Goal: Obtain resource: Obtain resource

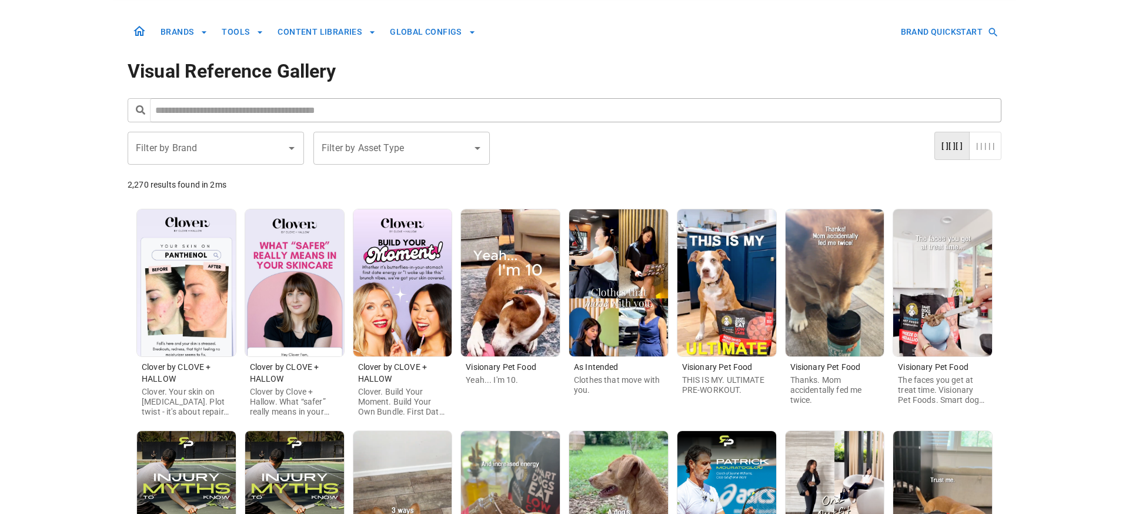
click at [258, 154] on input "Filter by Brand" at bounding box center [207, 148] width 148 height 22
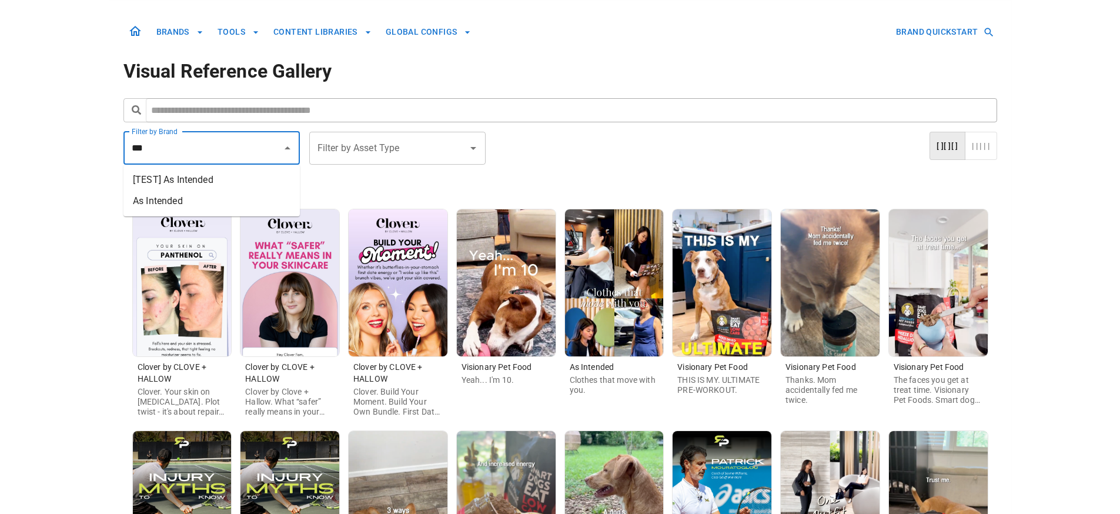
click at [250, 202] on li "As Intended" at bounding box center [211, 200] width 176 height 21
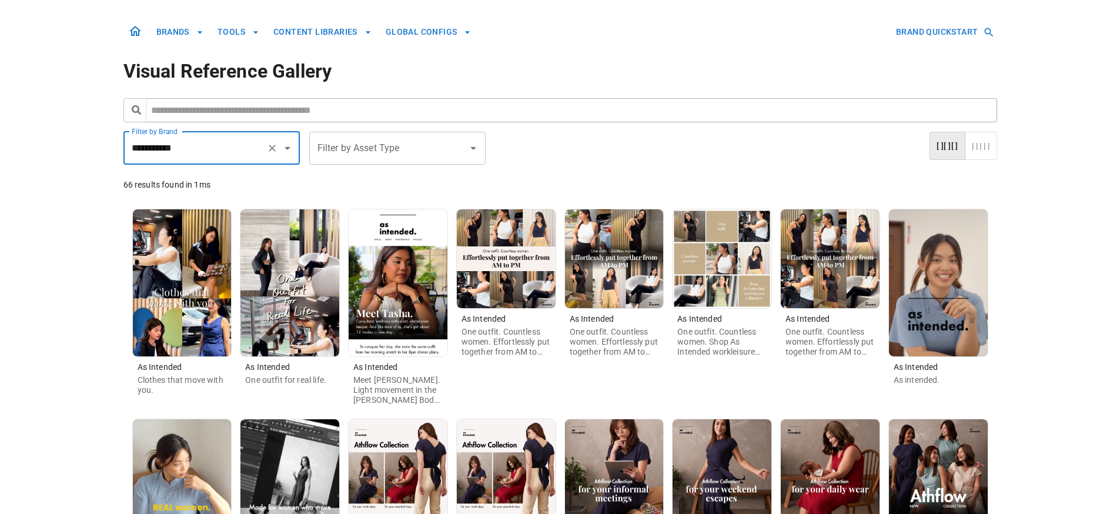
type input "**********"
click at [338, 153] on input "Filter by Asset Type" at bounding box center [389, 148] width 148 height 22
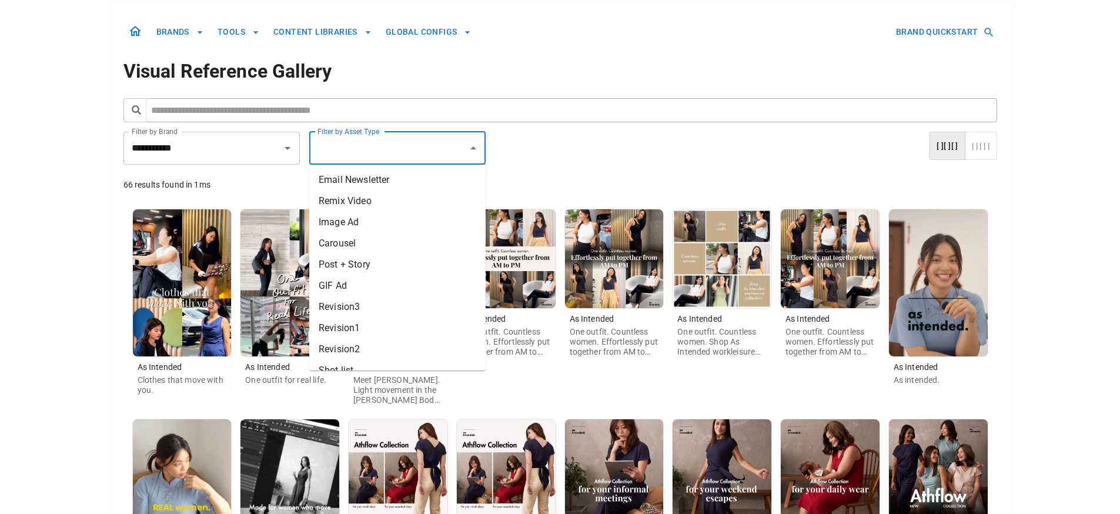
click at [349, 200] on li "Remix Video" at bounding box center [397, 200] width 176 height 21
type input "**********"
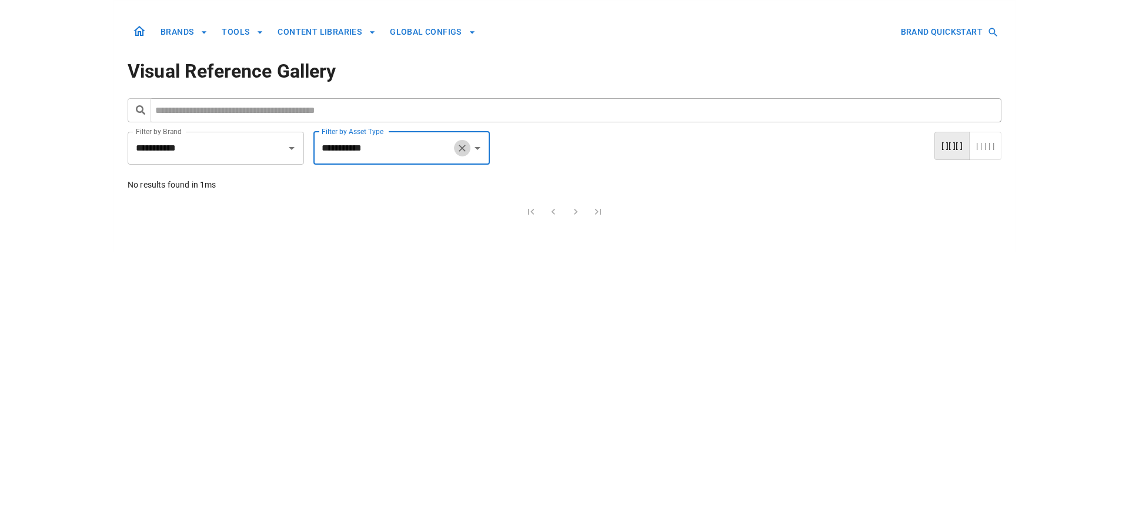
click at [460, 150] on icon "Clear" at bounding box center [462, 148] width 12 height 12
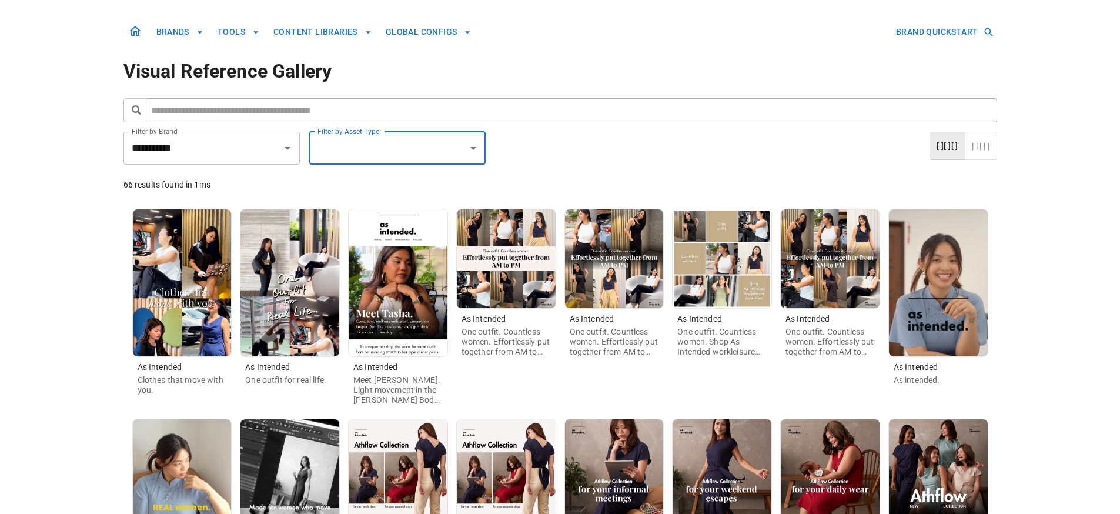
click at [951, 281] on img at bounding box center [938, 282] width 99 height 147
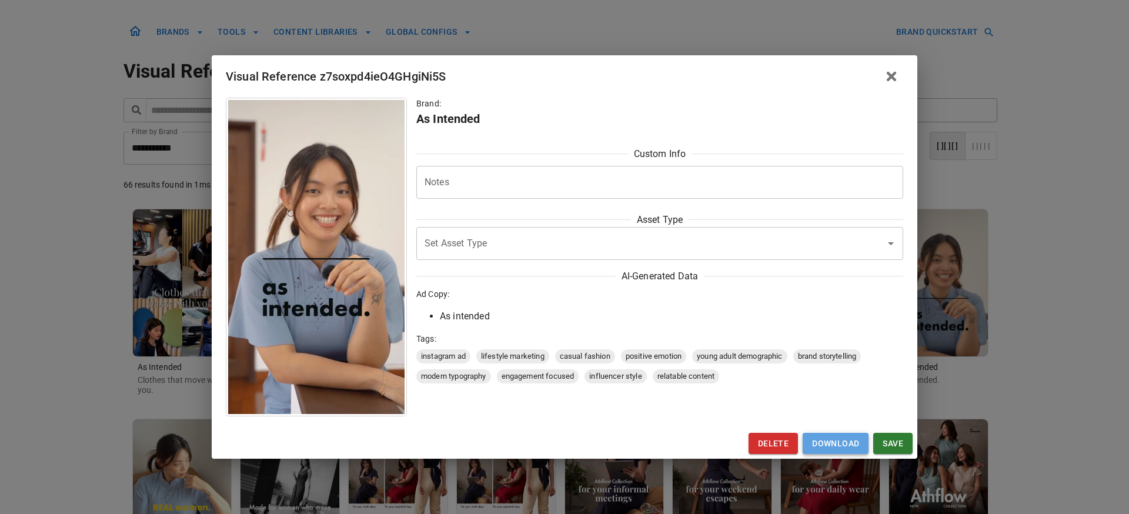
click at [842, 448] on link "Download" at bounding box center [835, 444] width 66 height 22
click at [323, 266] on img at bounding box center [316, 257] width 176 height 314
click at [467, 315] on li "As intended" at bounding box center [671, 316] width 463 height 14
click at [486, 316] on li "As intended" at bounding box center [671, 316] width 463 height 14
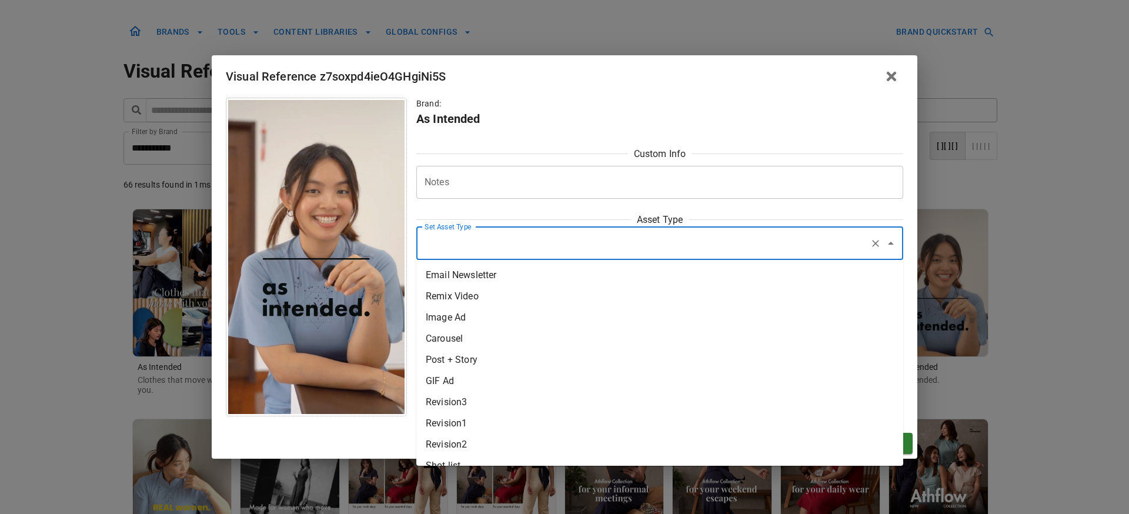
click at [583, 245] on input "Set Asset Type" at bounding box center [643, 243] width 443 height 22
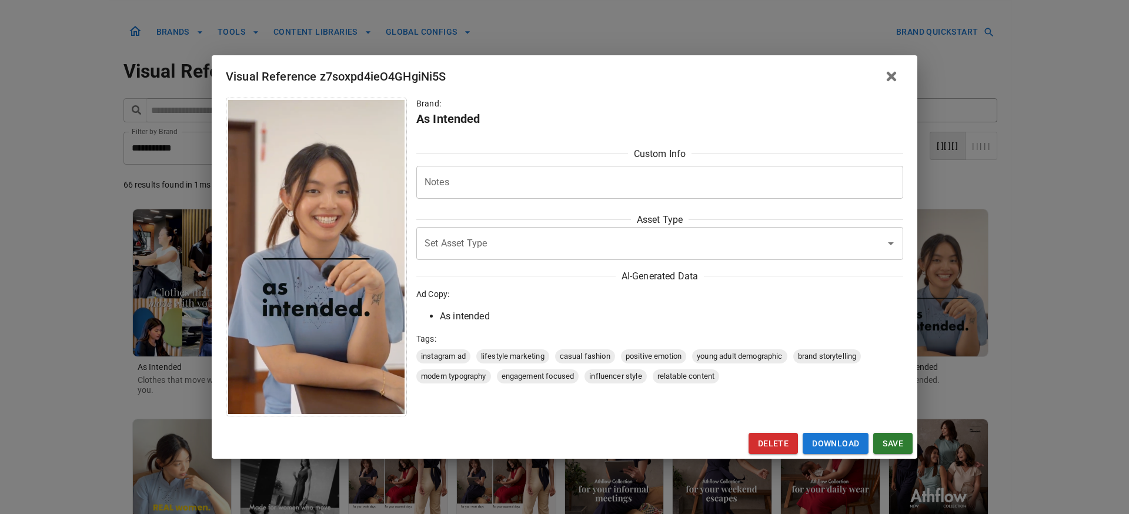
click at [588, 197] on div "* Notes" at bounding box center [659, 182] width 487 height 33
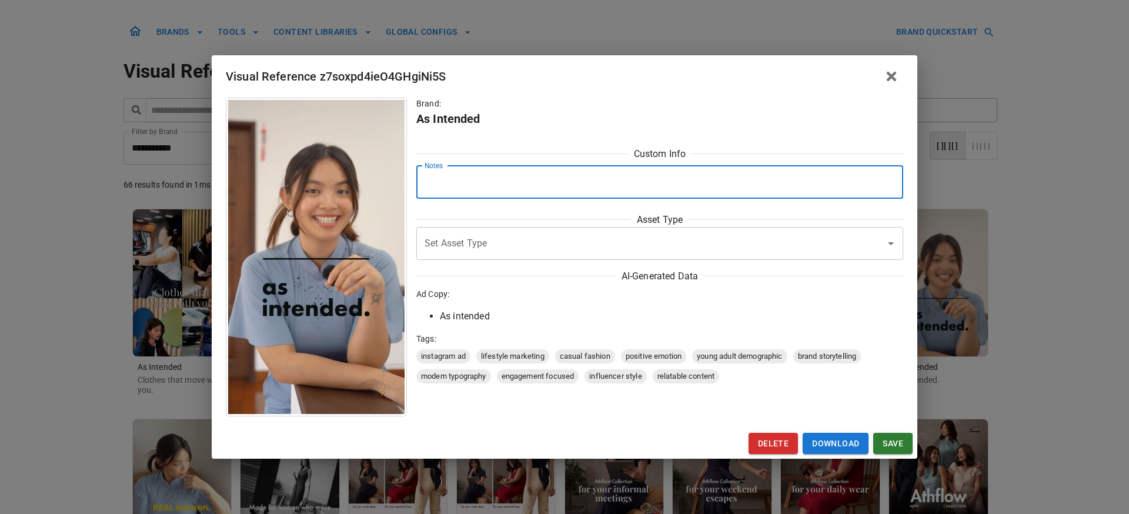
click at [741, 123] on h6 "As Intended" at bounding box center [659, 118] width 487 height 19
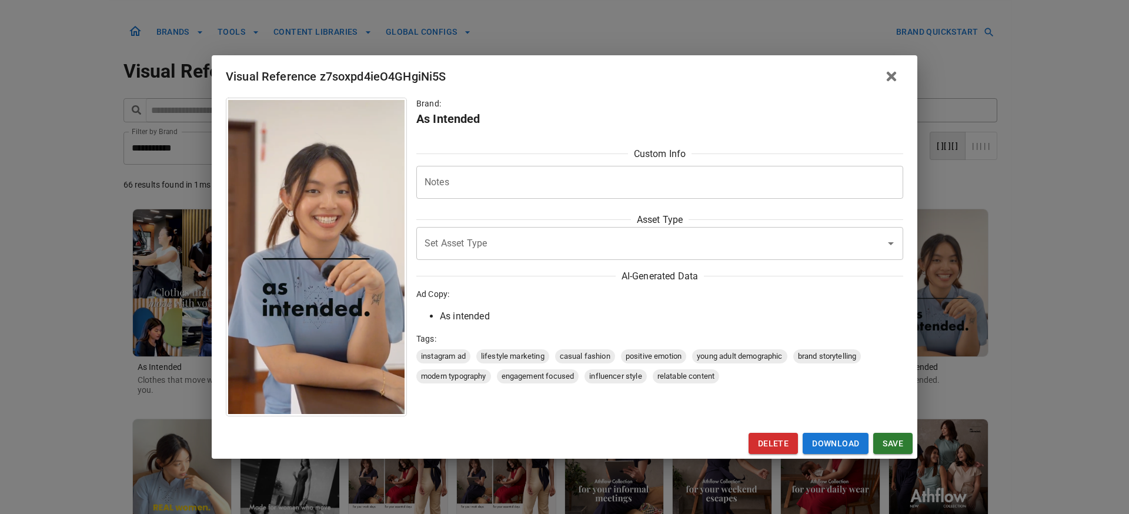
click at [891, 80] on icon "button" at bounding box center [891, 76] width 14 height 14
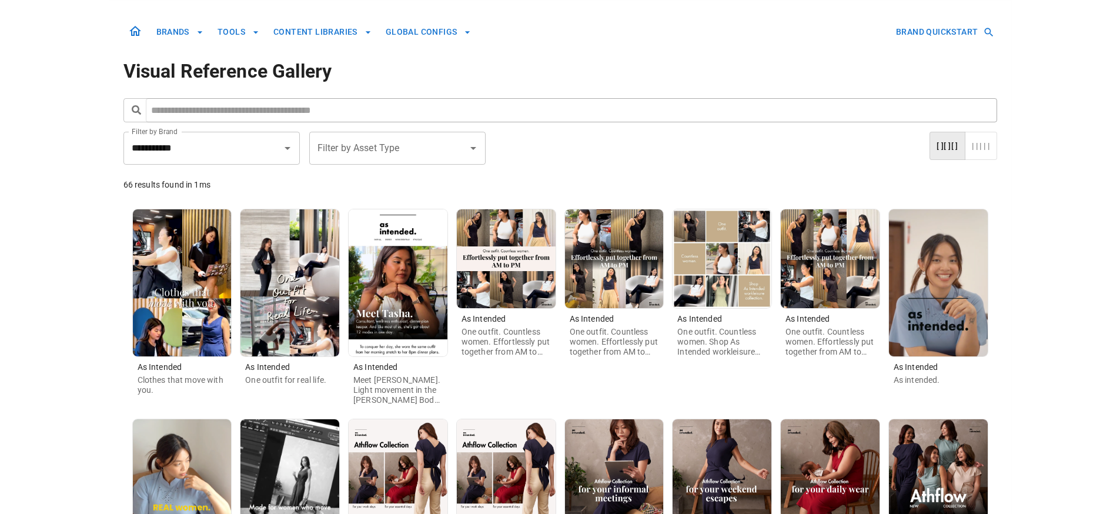
click at [185, 31] on button "BRANDS" at bounding box center [180, 32] width 56 height 22
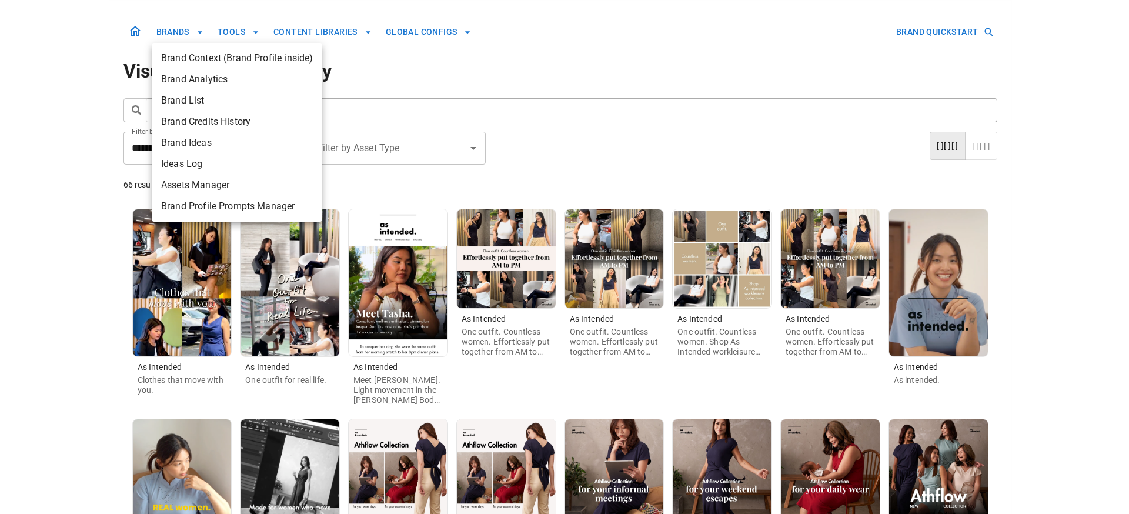
click at [112, 153] on div at bounding box center [564, 257] width 1129 height 514
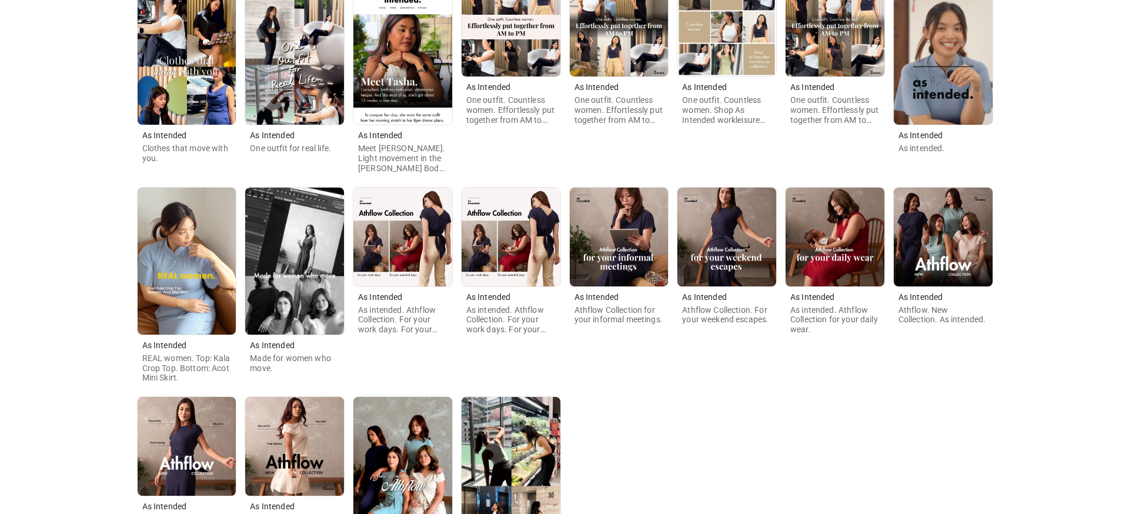
scroll to position [330, 0]
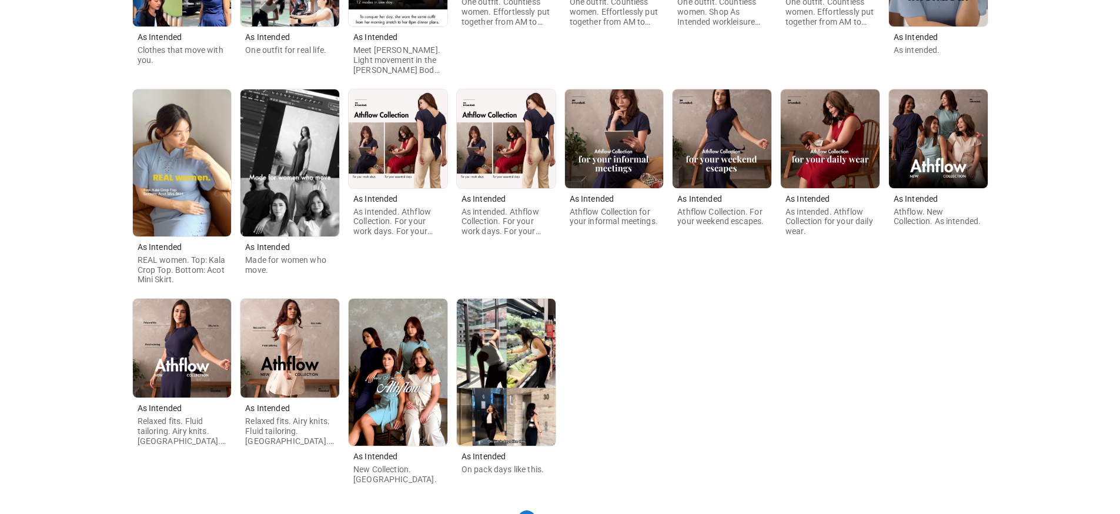
click at [162, 159] on img at bounding box center [182, 162] width 99 height 147
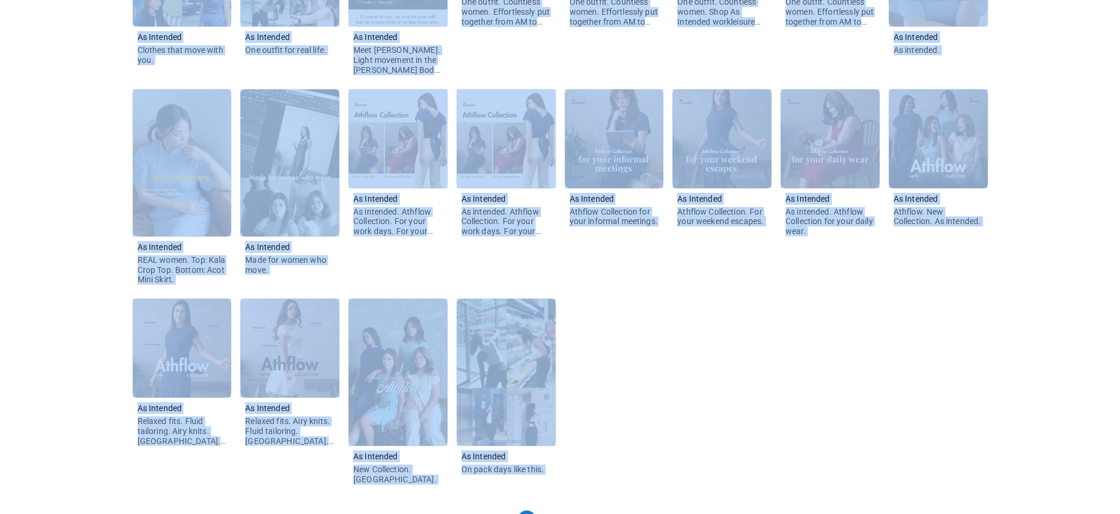
click at [162, 159] on img at bounding box center [182, 162] width 99 height 147
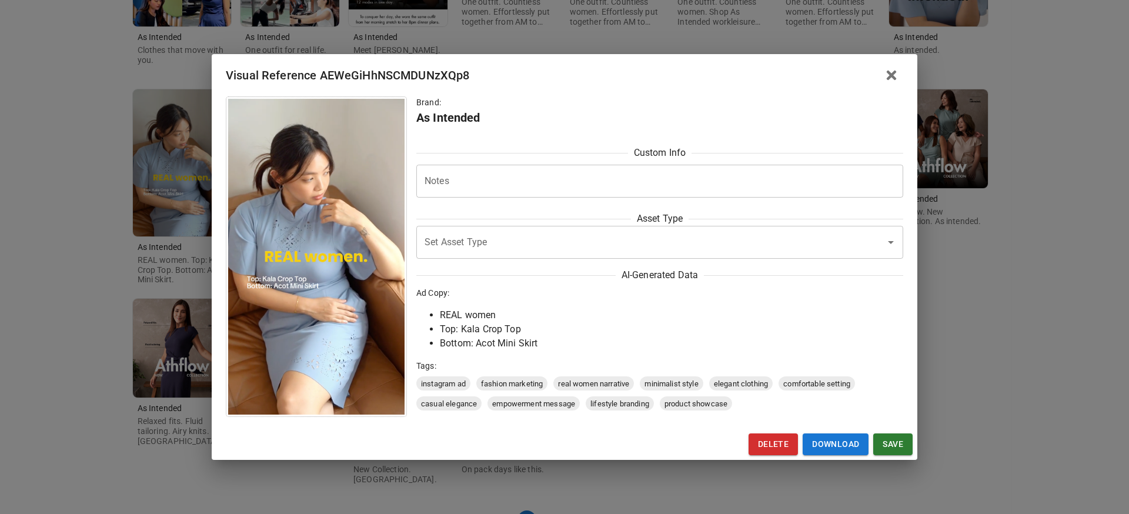
click at [359, 300] on img at bounding box center [316, 257] width 176 height 316
click at [445, 384] on span "instagram ad" at bounding box center [443, 384] width 54 height 12
click at [349, 350] on img at bounding box center [316, 257] width 176 height 316
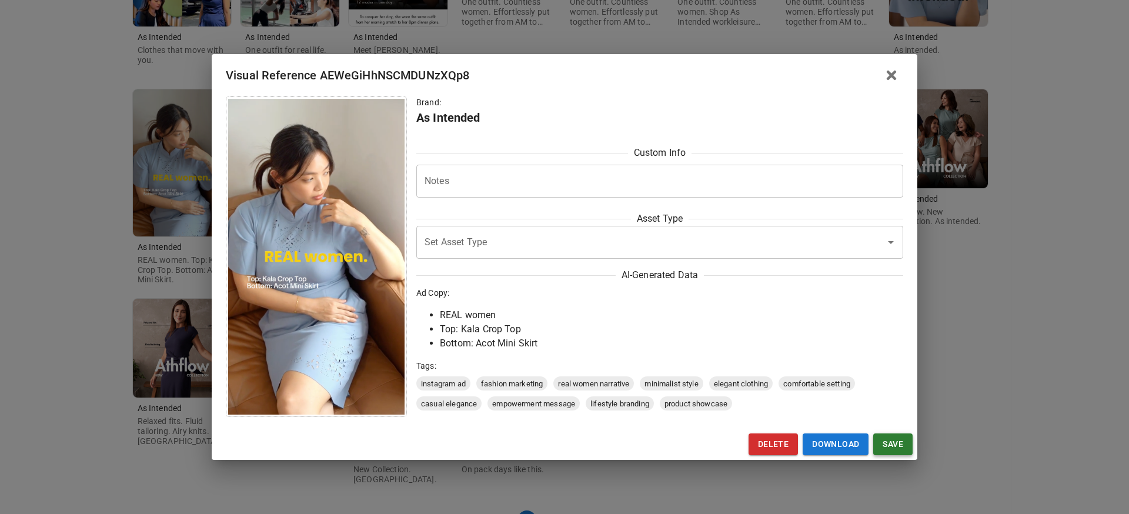
click at [895, 447] on button "Save" at bounding box center [892, 444] width 39 height 22
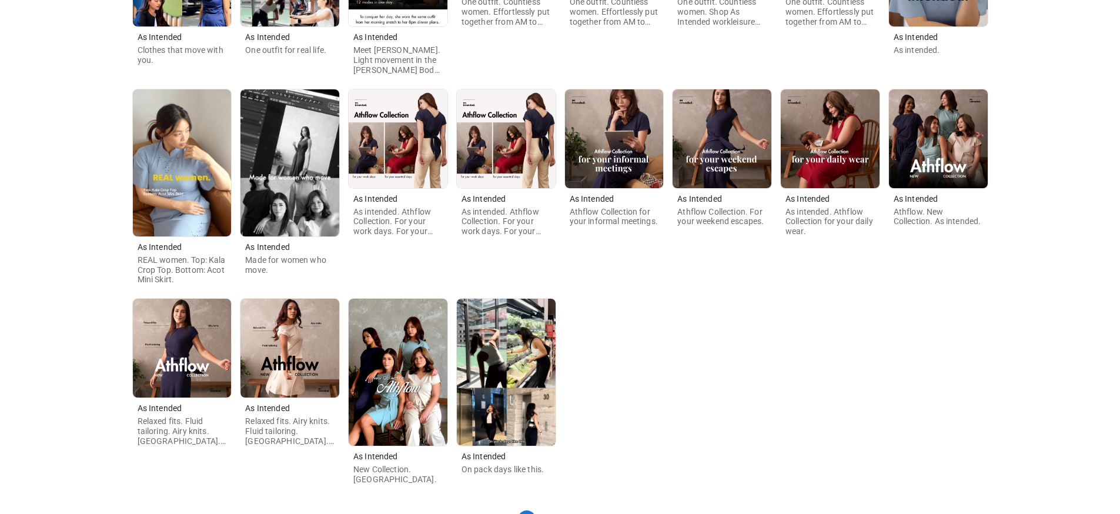
click at [161, 160] on img at bounding box center [182, 162] width 99 height 147
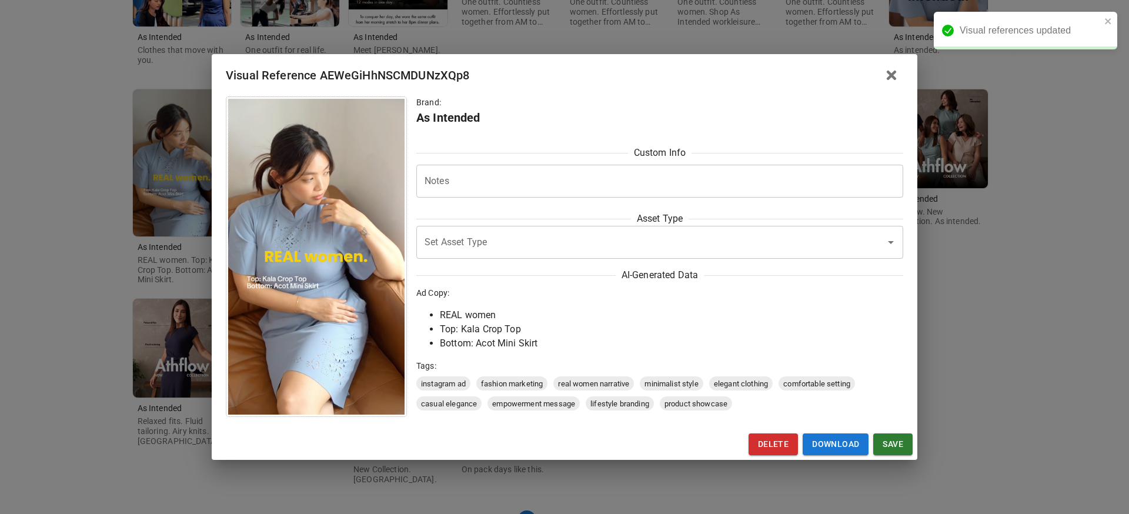
click at [836, 460] on div "Visual Reference AEWeGiHhNSCMDUNzXQp8 Brand: As Intended Custom Info Notes * No…" at bounding box center [564, 257] width 1129 height 514
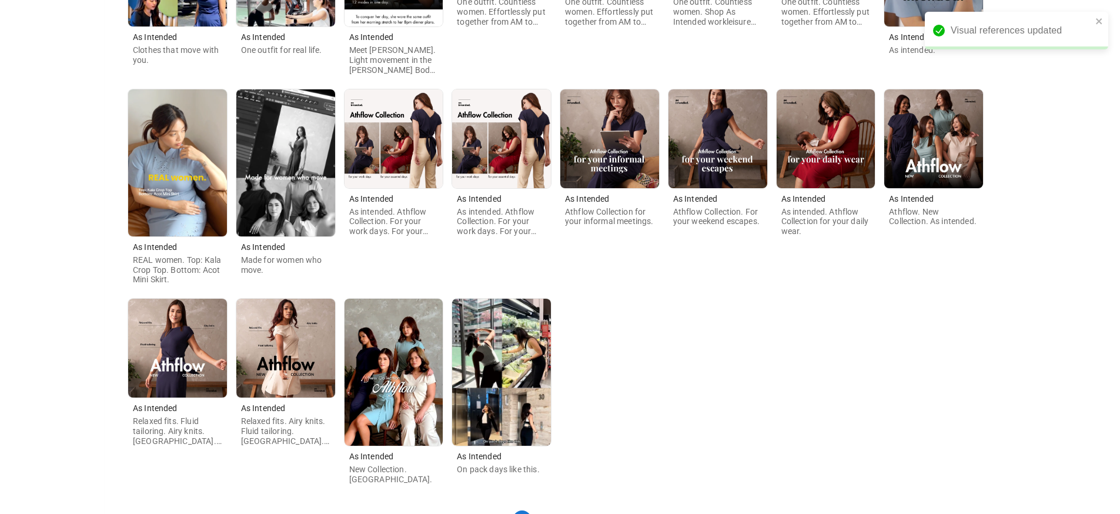
click at [834, 453] on div "As Intended Clothes that move with you. As Intended One outfit for real life. A…" at bounding box center [556, 184] width 874 height 628
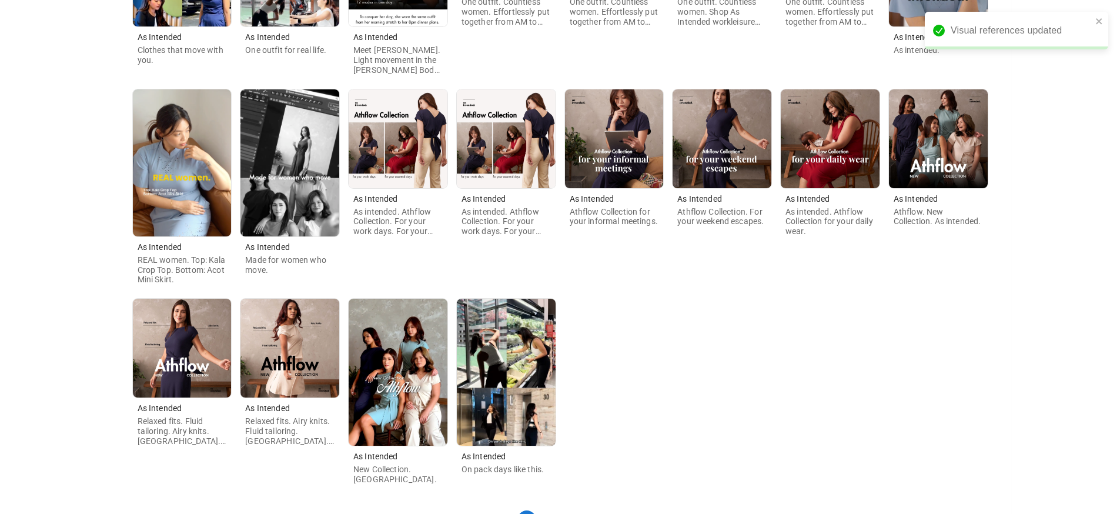
click at [1105, 23] on div "Visual references updated" at bounding box center [1016, 31] width 183 height 38
click at [1102, 19] on icon "close" at bounding box center [1099, 20] width 8 height 9
click at [184, 182] on img at bounding box center [182, 162] width 99 height 147
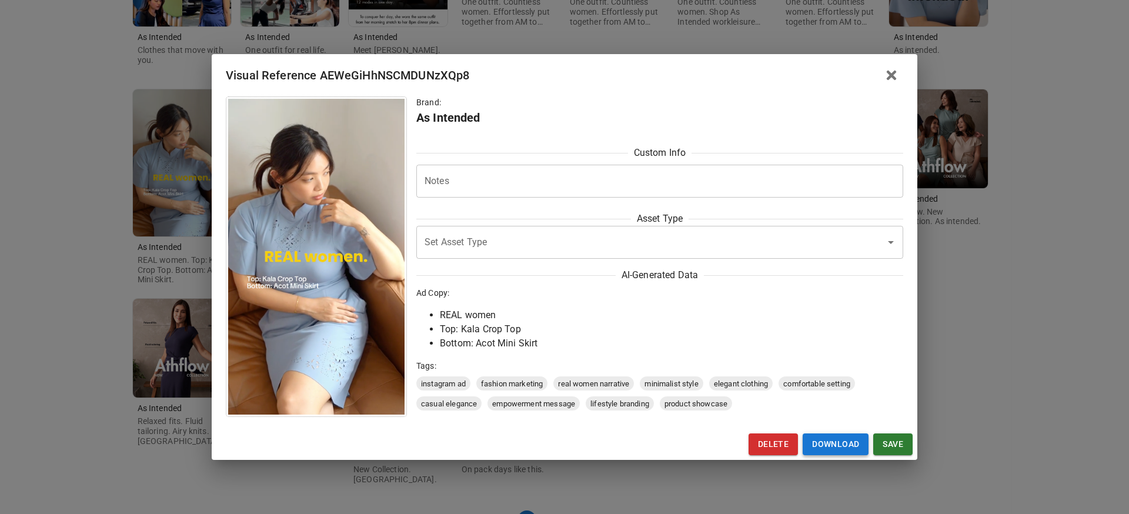
click at [812, 448] on link "Download" at bounding box center [835, 444] width 66 height 22
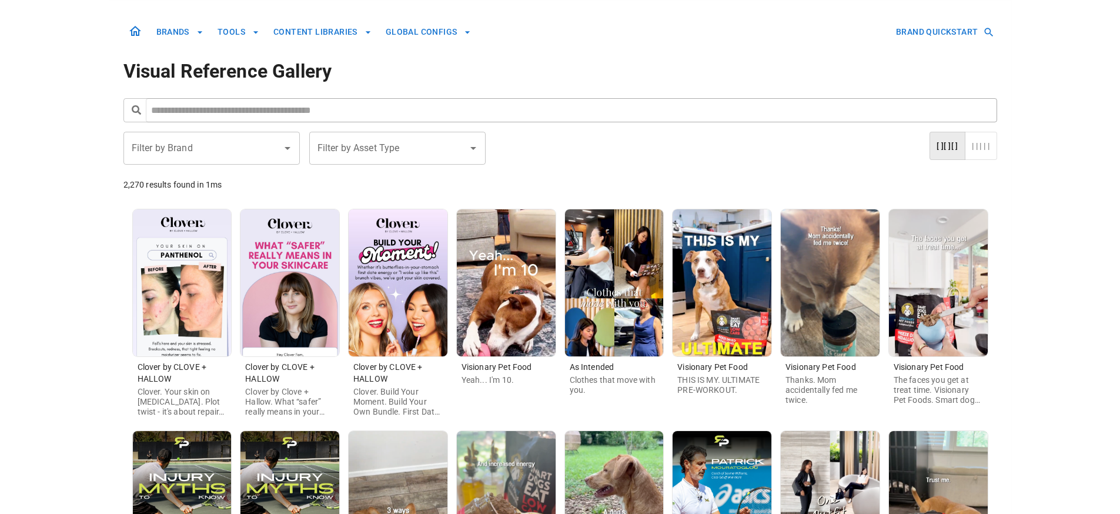
click at [216, 138] on input "Filter by Brand" at bounding box center [203, 148] width 148 height 22
click at [202, 204] on li "As Intended" at bounding box center [211, 200] width 176 height 21
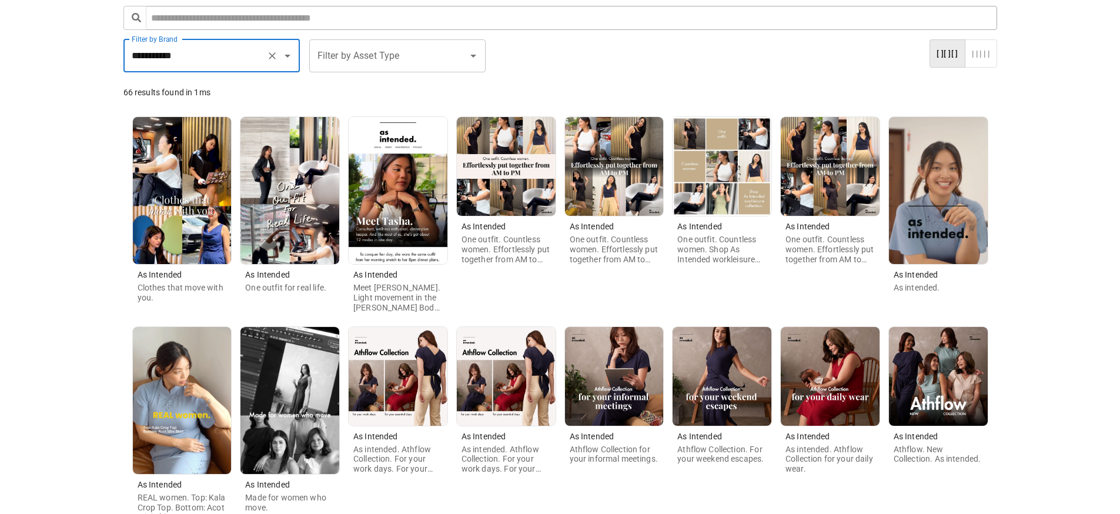
scroll to position [376, 0]
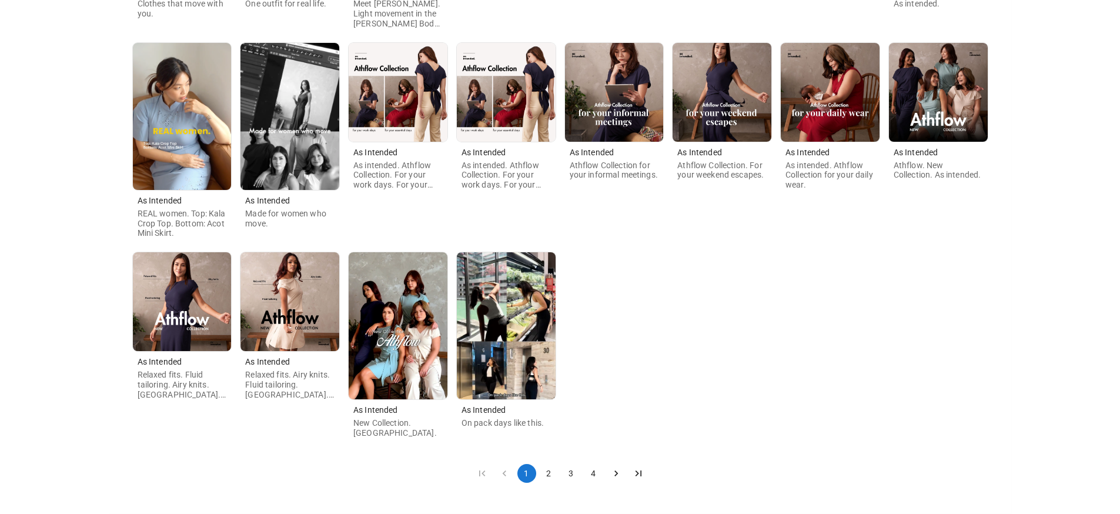
type input "**********"
click at [393, 344] on img at bounding box center [398, 325] width 99 height 147
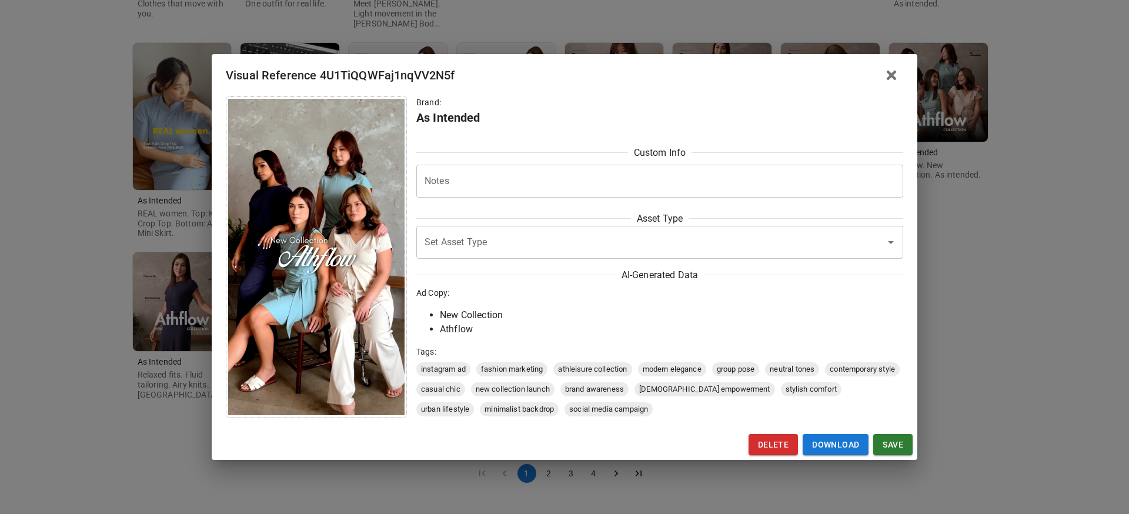
click at [360, 334] on img at bounding box center [316, 257] width 176 height 316
click at [969, 395] on div "Visual Reference 4U1TiQQWFaj1nqVV2N5f Brand: As Intended Custom Info Notes * No…" at bounding box center [564, 257] width 1129 height 514
